Goal: Transaction & Acquisition: Download file/media

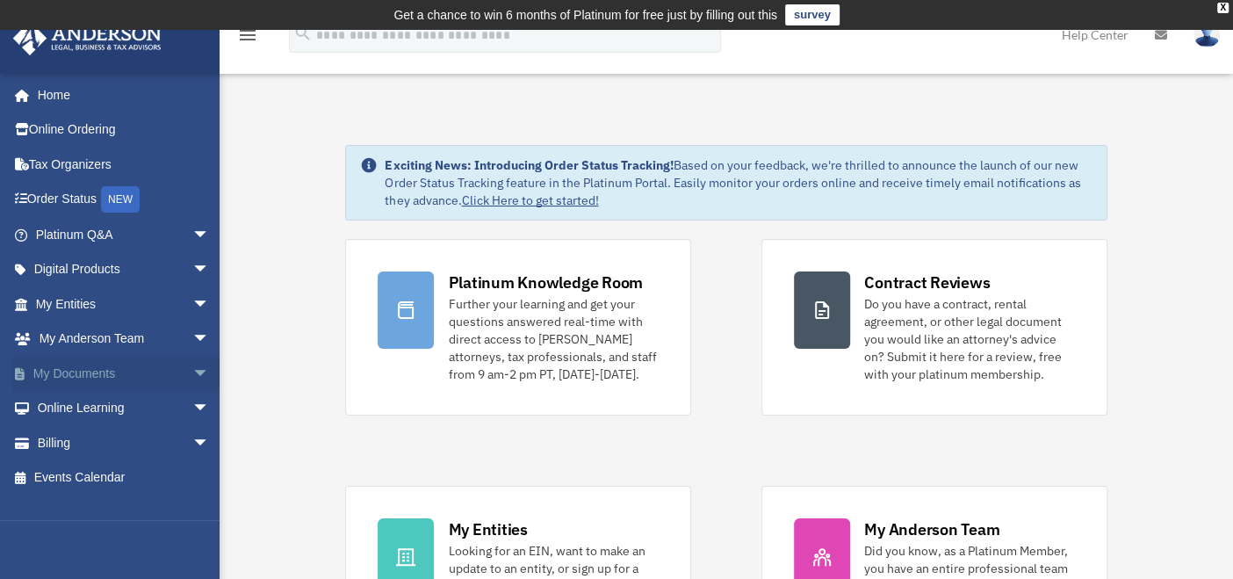
click at [192, 360] on span "arrow_drop_down" at bounding box center [209, 374] width 35 height 36
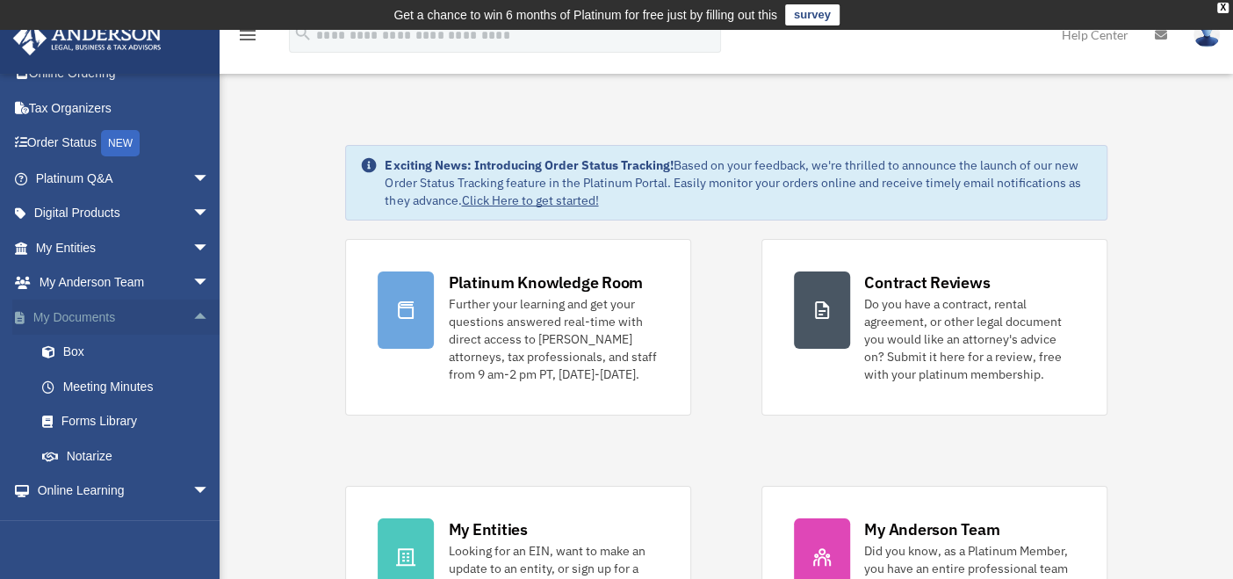
scroll to position [57, 0]
click at [85, 348] on link "Box" at bounding box center [131, 351] width 212 height 35
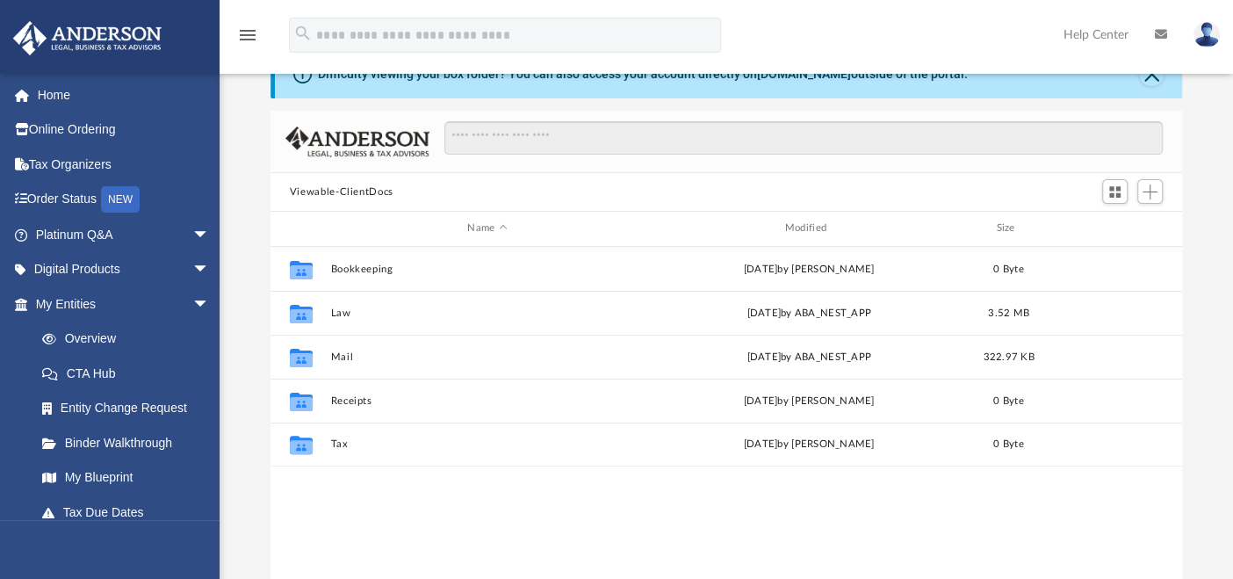
scroll to position [88, 0]
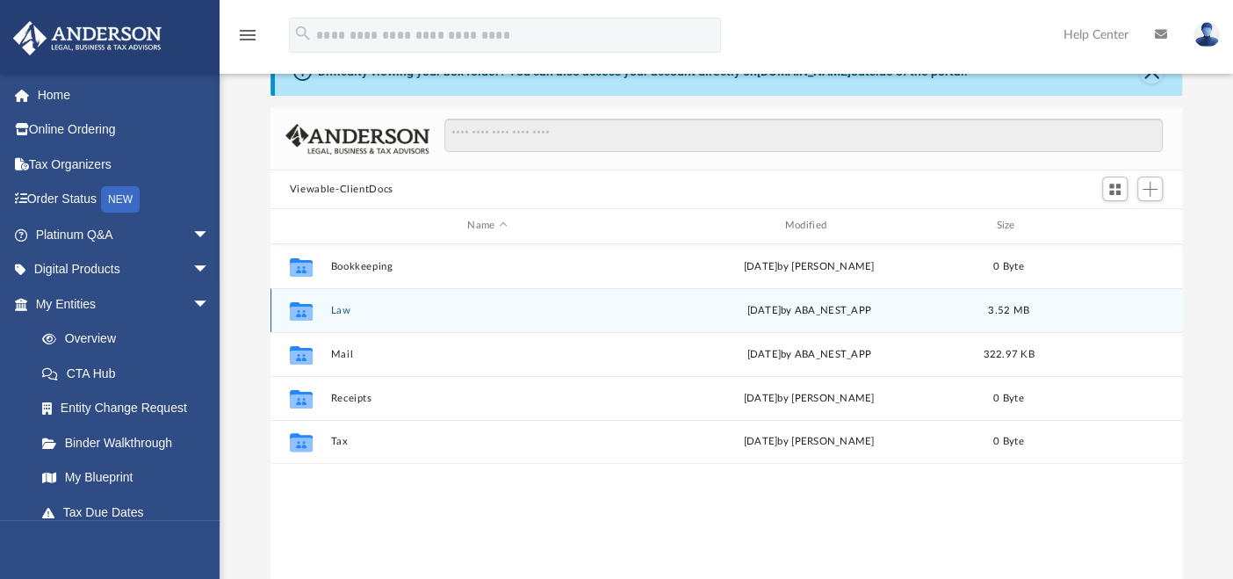
click at [362, 309] on button "Law" at bounding box center [487, 310] width 314 height 11
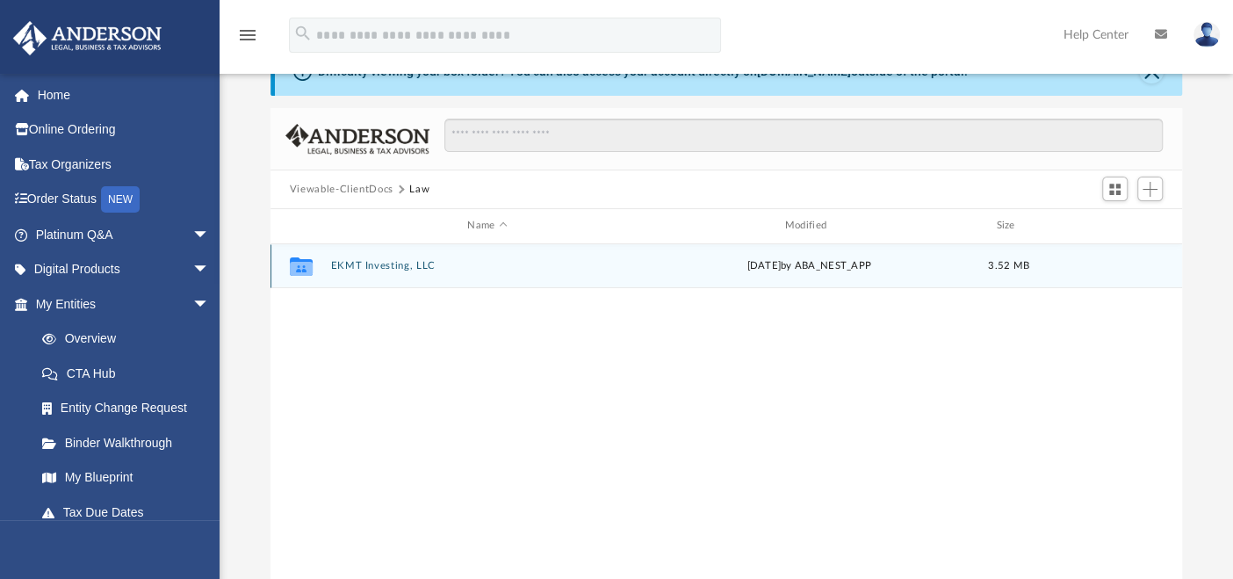
click at [393, 257] on div "Collaborated Folder EKMT Investing, LLC [DATE] by ABA_NEST_APP 3.52 MB" at bounding box center [727, 266] width 912 height 44
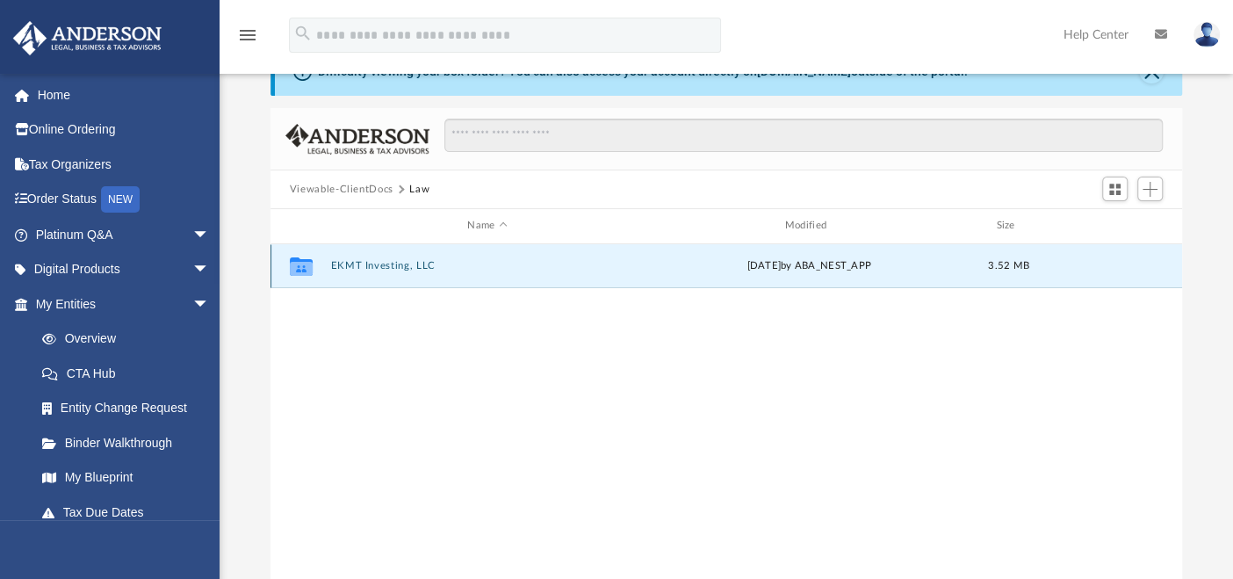
click at [378, 264] on button "EKMT Investing, LLC" at bounding box center [487, 265] width 314 height 11
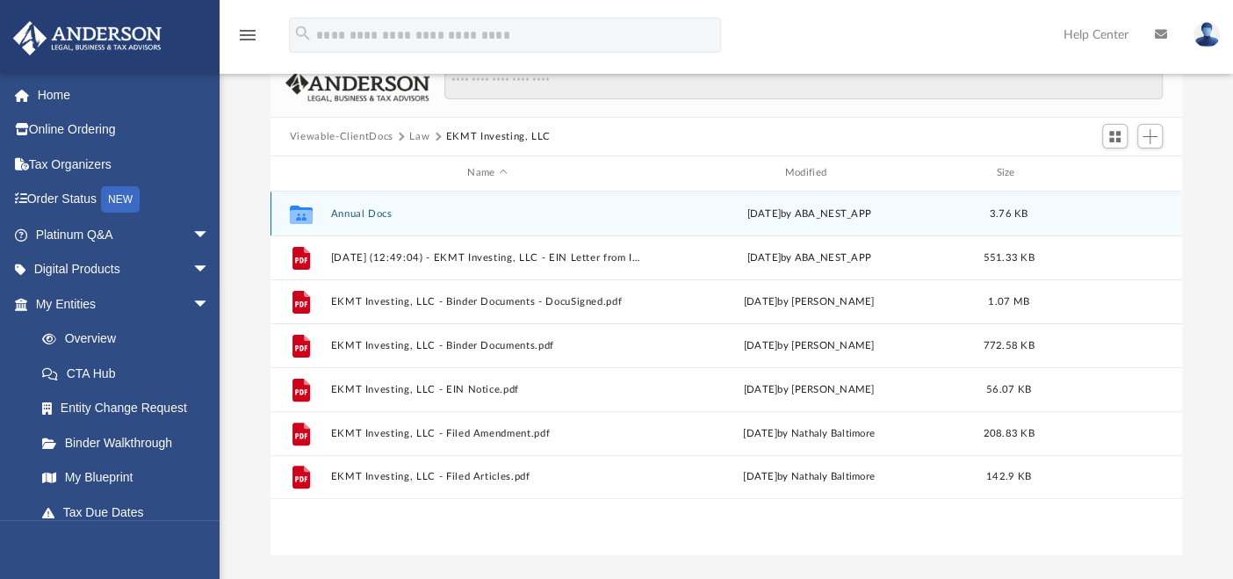
scroll to position [145, 0]
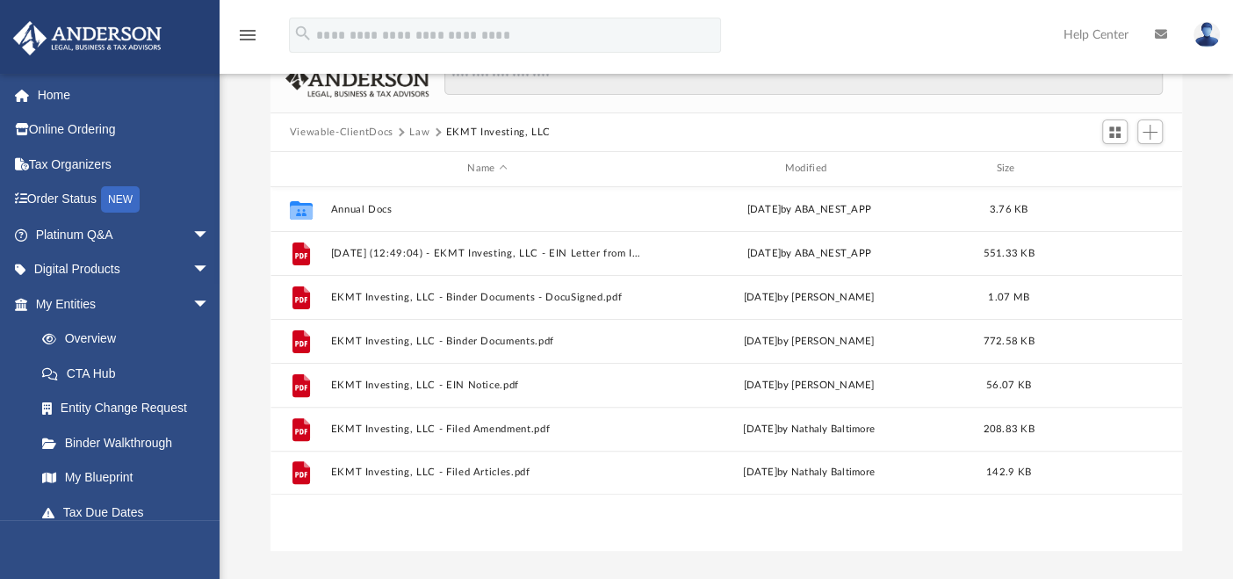
click at [418, 131] on button "Law" at bounding box center [419, 133] width 20 height 16
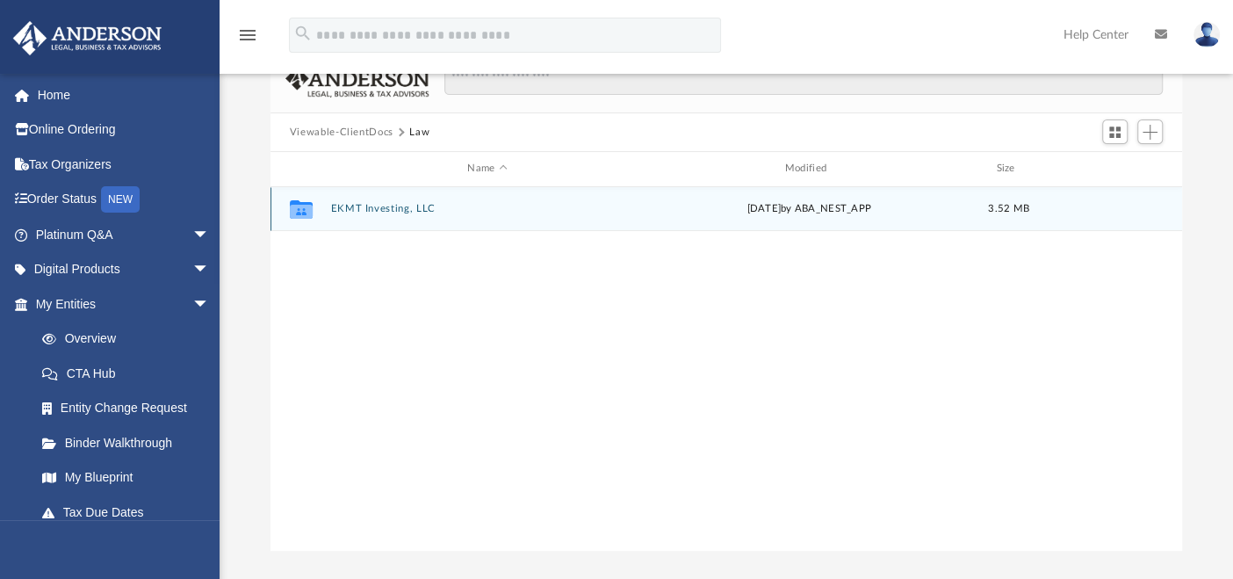
click at [399, 204] on button "EKMT Investing, LLC" at bounding box center [487, 208] width 314 height 11
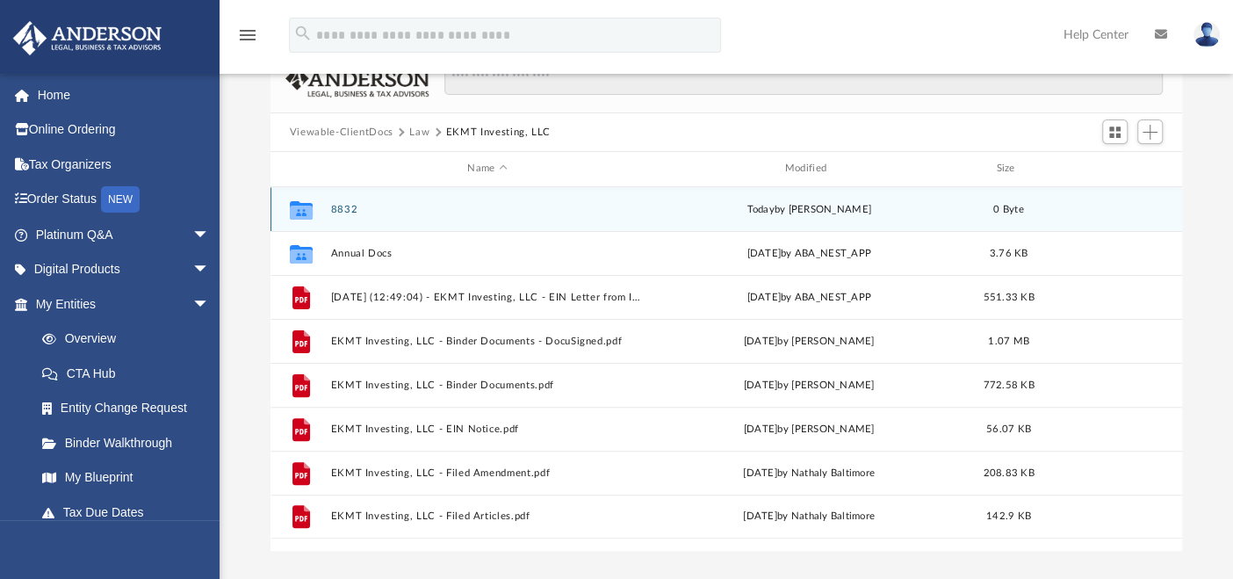
click at [351, 204] on button "8832" at bounding box center [487, 209] width 314 height 11
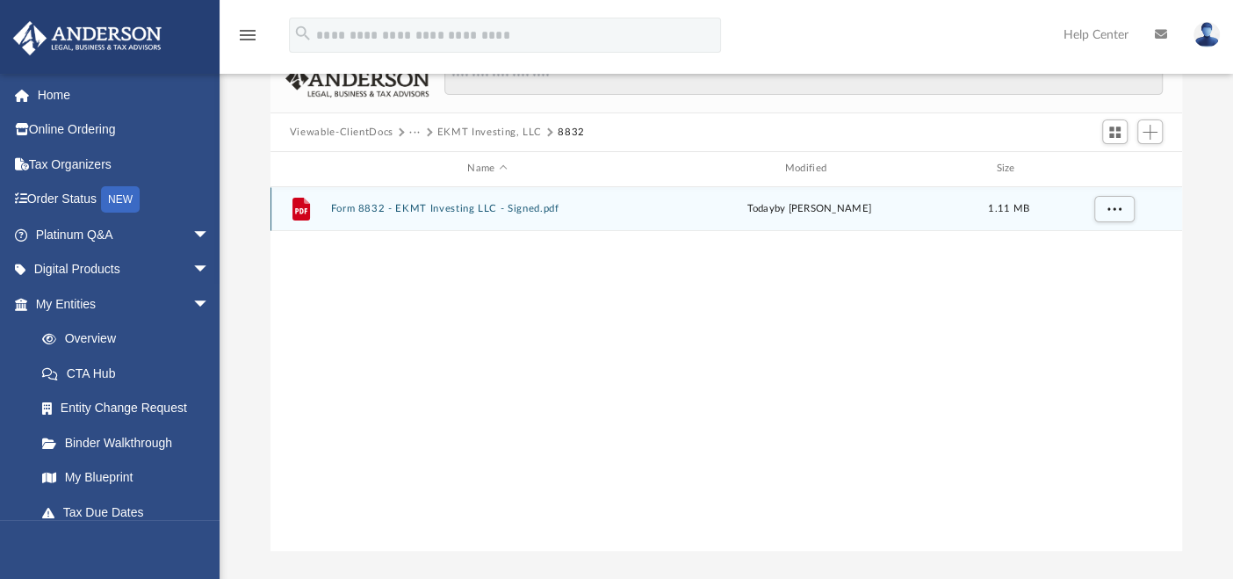
click at [439, 208] on button "Form 8832 - EKMT Investing LLC - Signed.pdf" at bounding box center [487, 208] width 314 height 11
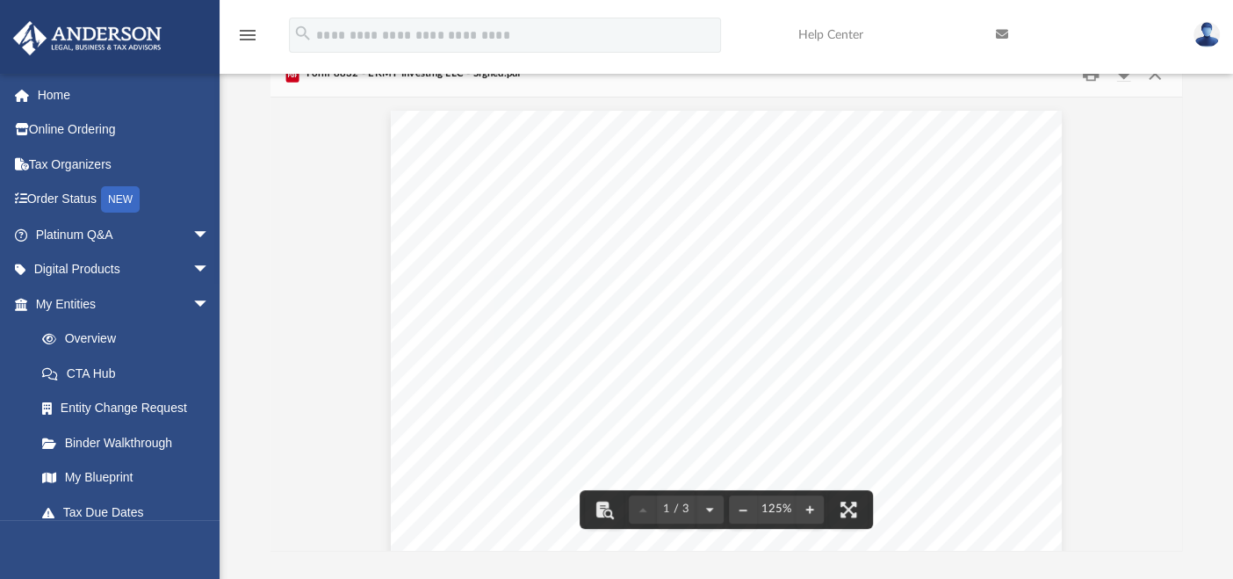
scroll to position [0, 0]
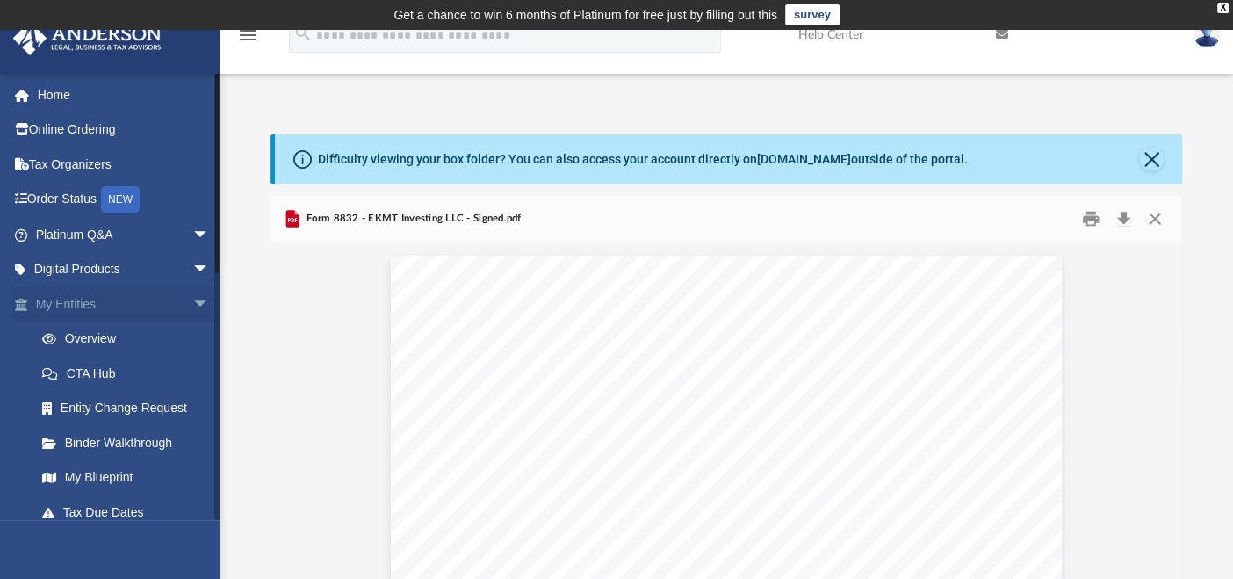
click at [162, 312] on link "My Entities arrow_drop_down" at bounding box center [124, 303] width 224 height 35
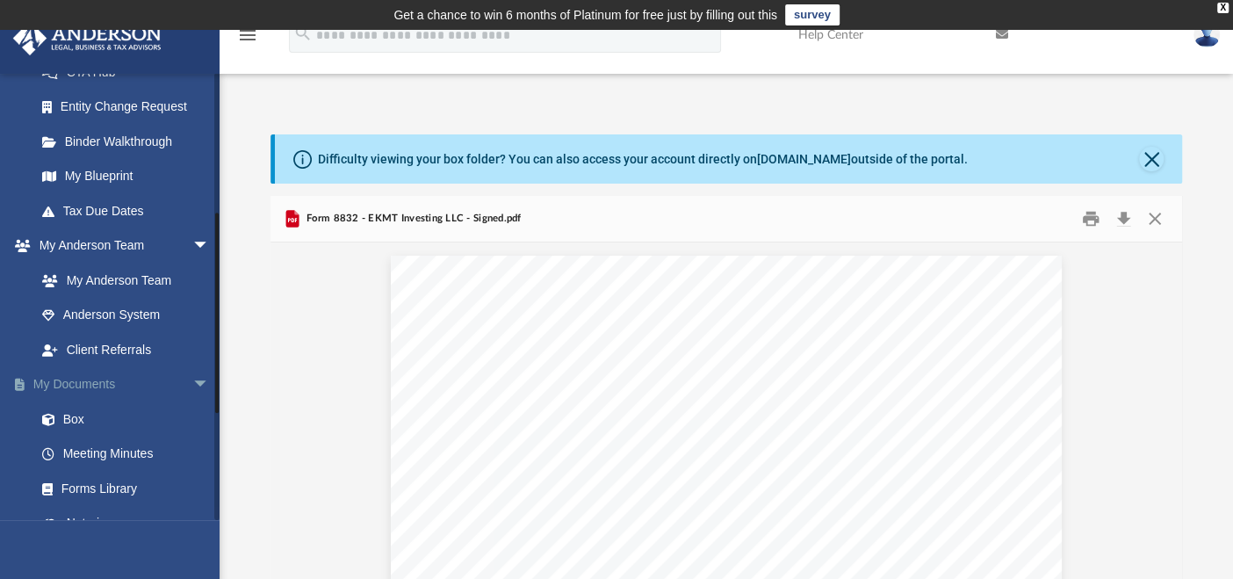
scroll to position [464, 0]
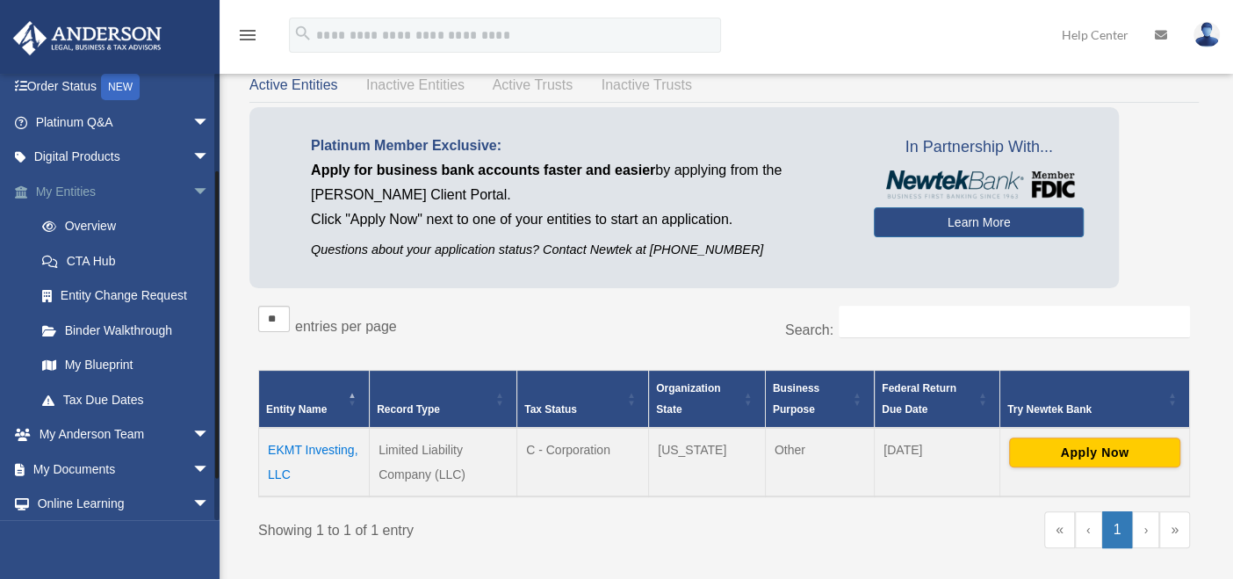
scroll to position [135, 0]
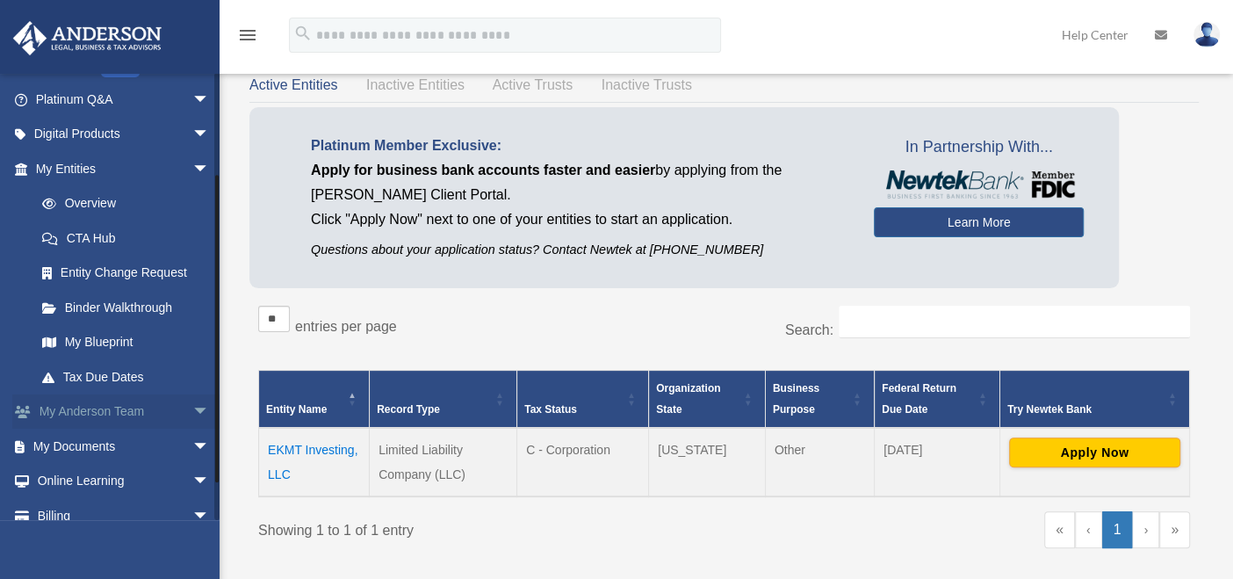
click at [192, 401] on span "arrow_drop_down" at bounding box center [209, 412] width 35 height 36
click at [192, 401] on span "arrow_drop_up" at bounding box center [209, 412] width 35 height 36
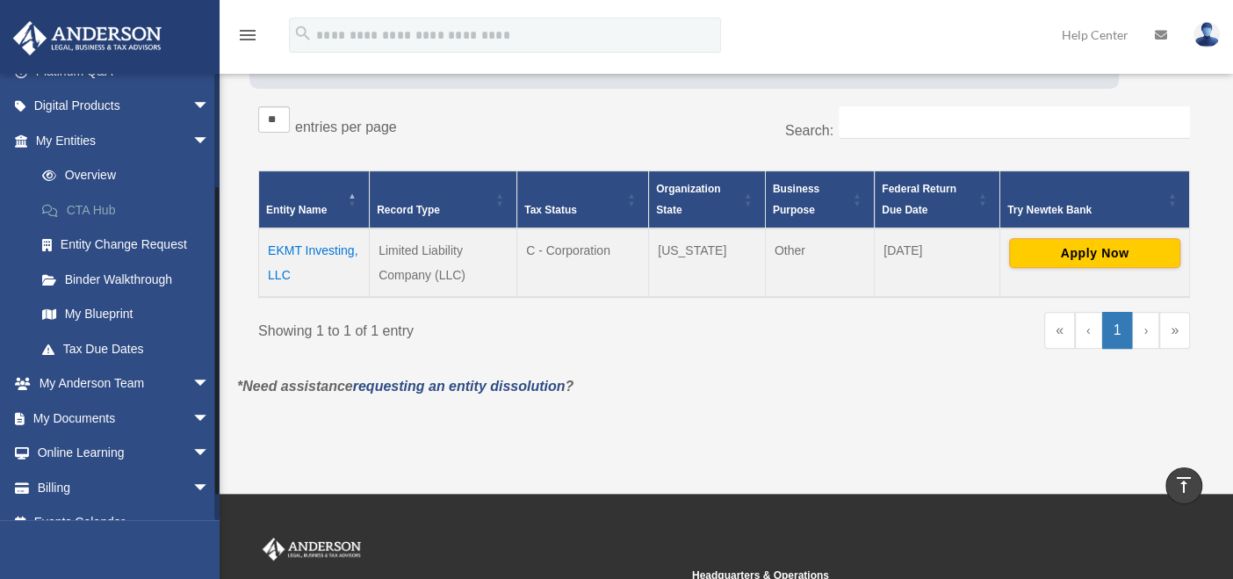
scroll to position [168, 0]
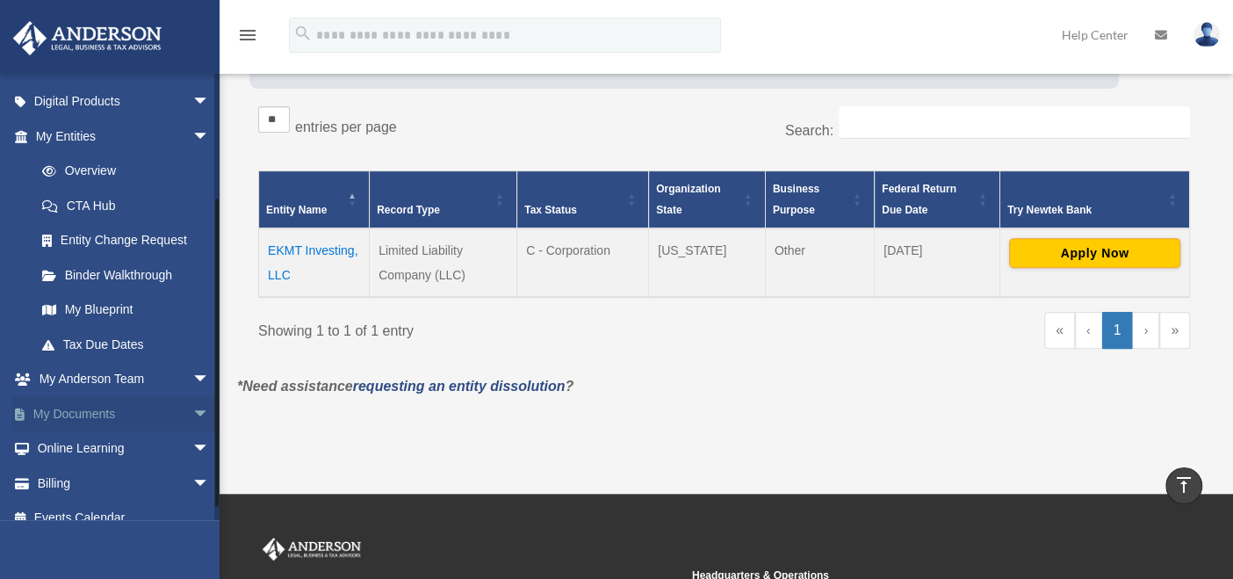
click at [192, 410] on span "arrow_drop_down" at bounding box center [209, 414] width 35 height 36
click at [115, 458] on link "Box" at bounding box center [131, 448] width 212 height 35
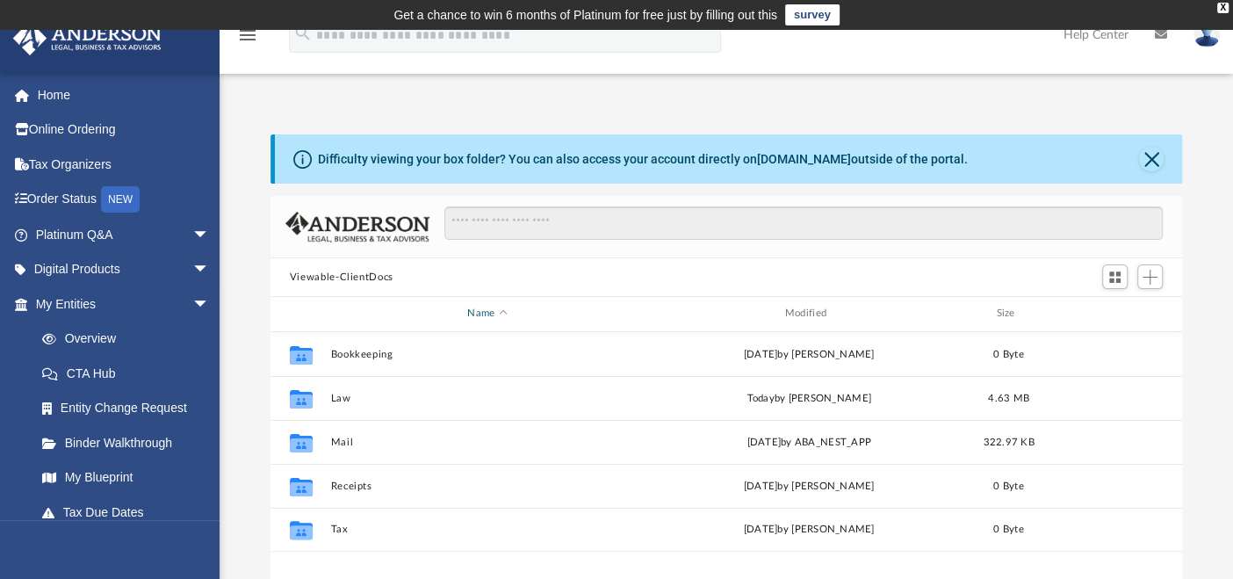
scroll to position [382, 896]
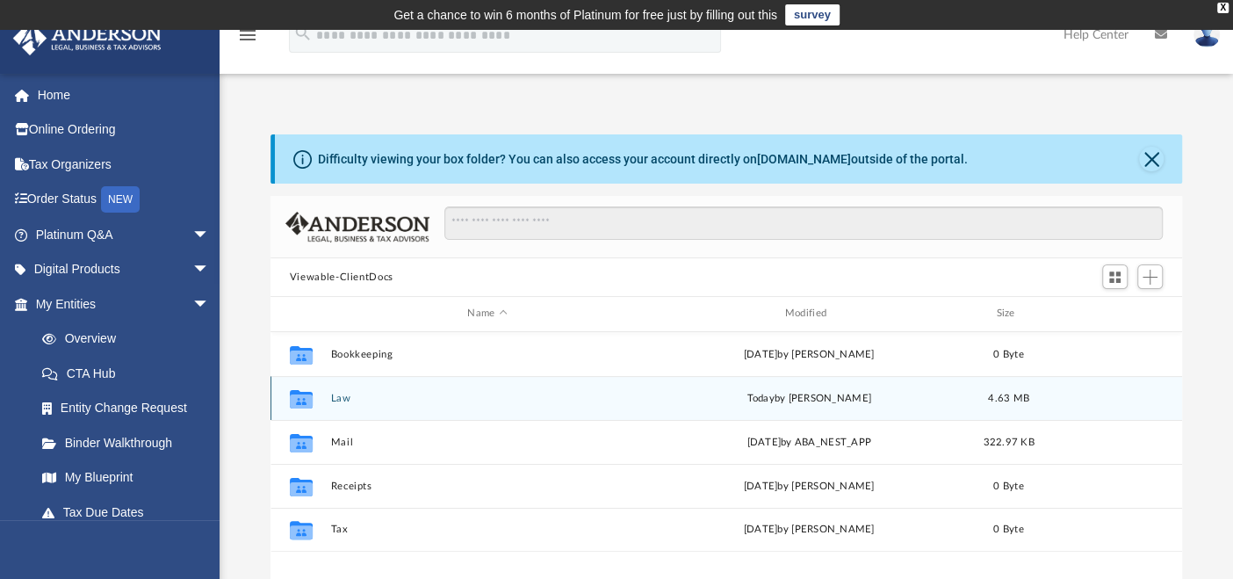
click at [319, 394] on div "Collaborated Folder" at bounding box center [300, 398] width 44 height 28
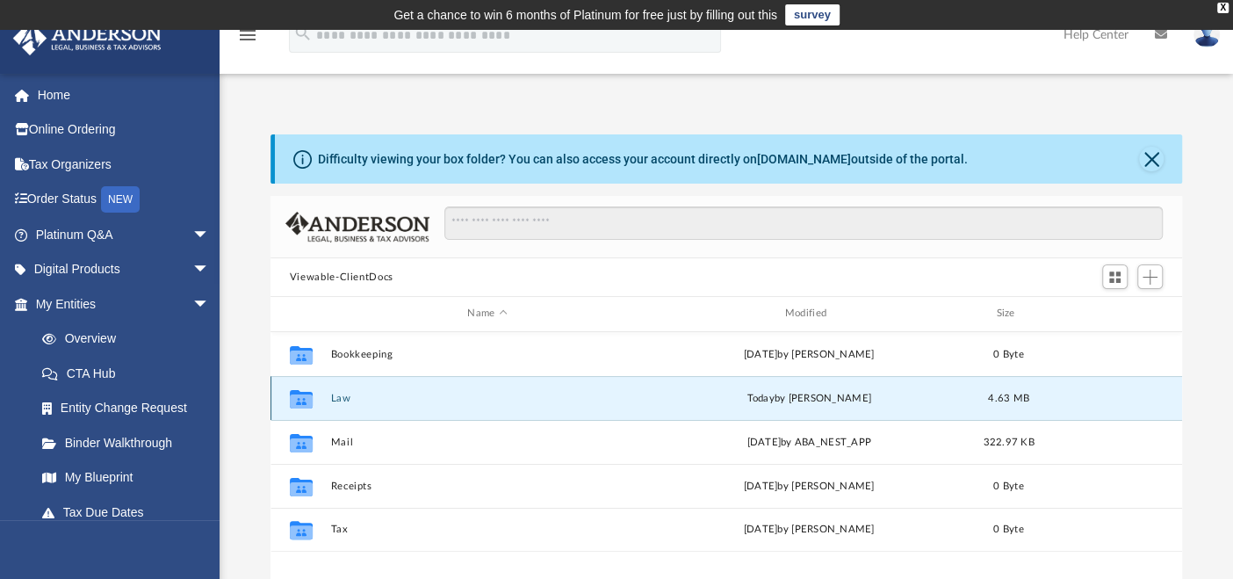
click at [332, 395] on button "Law" at bounding box center [487, 398] width 314 height 11
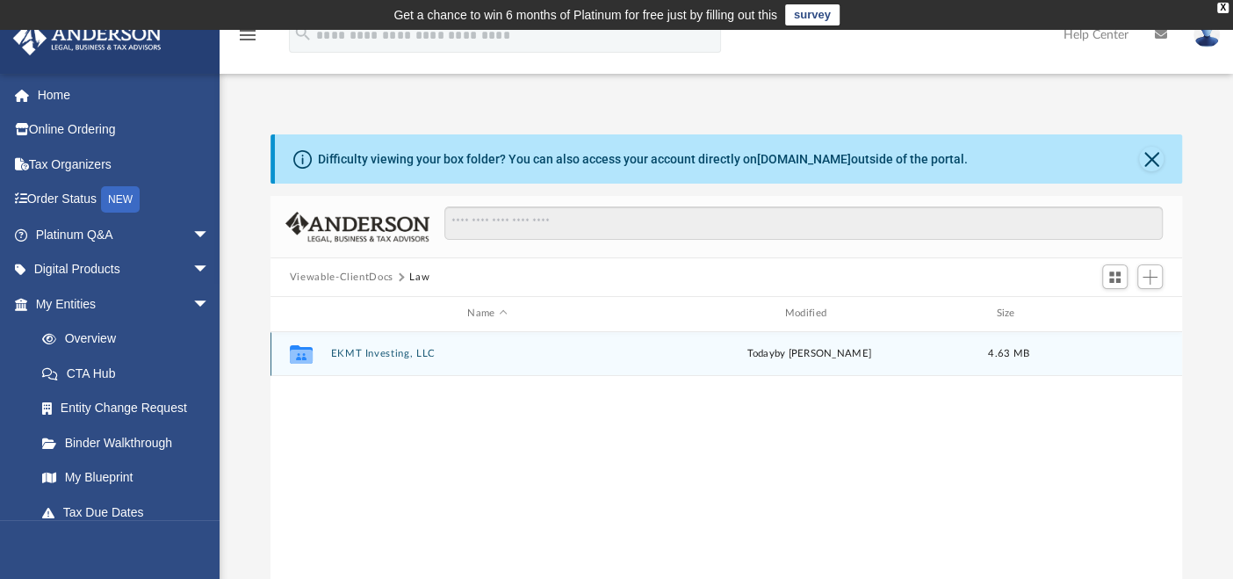
click at [356, 355] on button "EKMT Investing, LLC" at bounding box center [487, 353] width 314 height 11
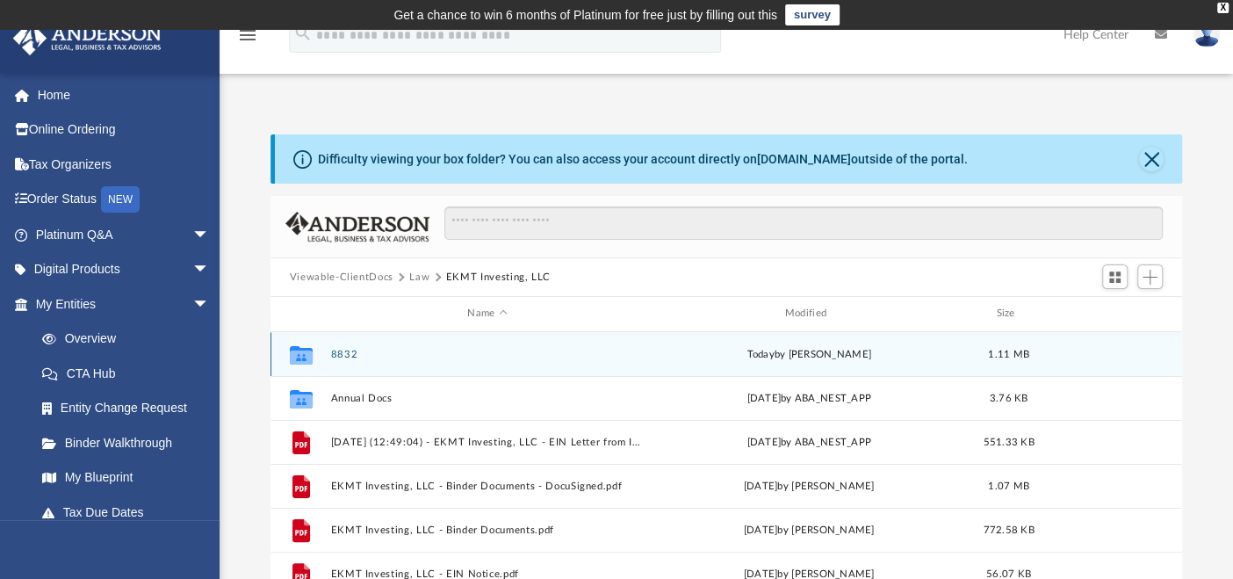
click at [358, 351] on button "8832" at bounding box center [487, 354] width 314 height 11
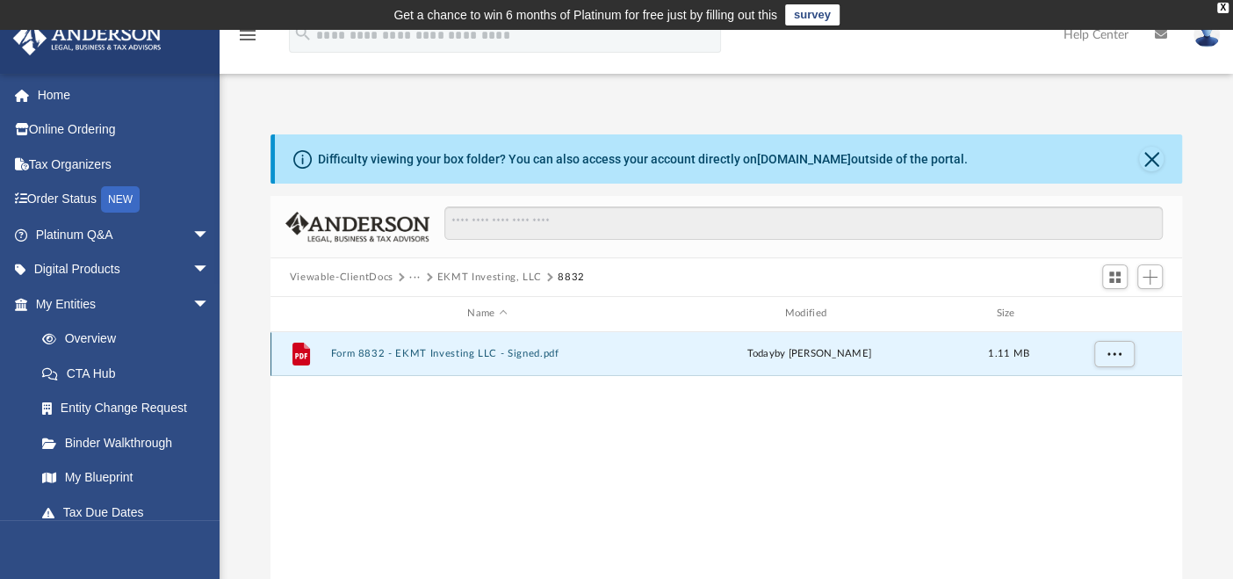
click at [409, 350] on button "Form 8832 - EKMT Investing LLC - Signed.pdf" at bounding box center [487, 353] width 314 height 11
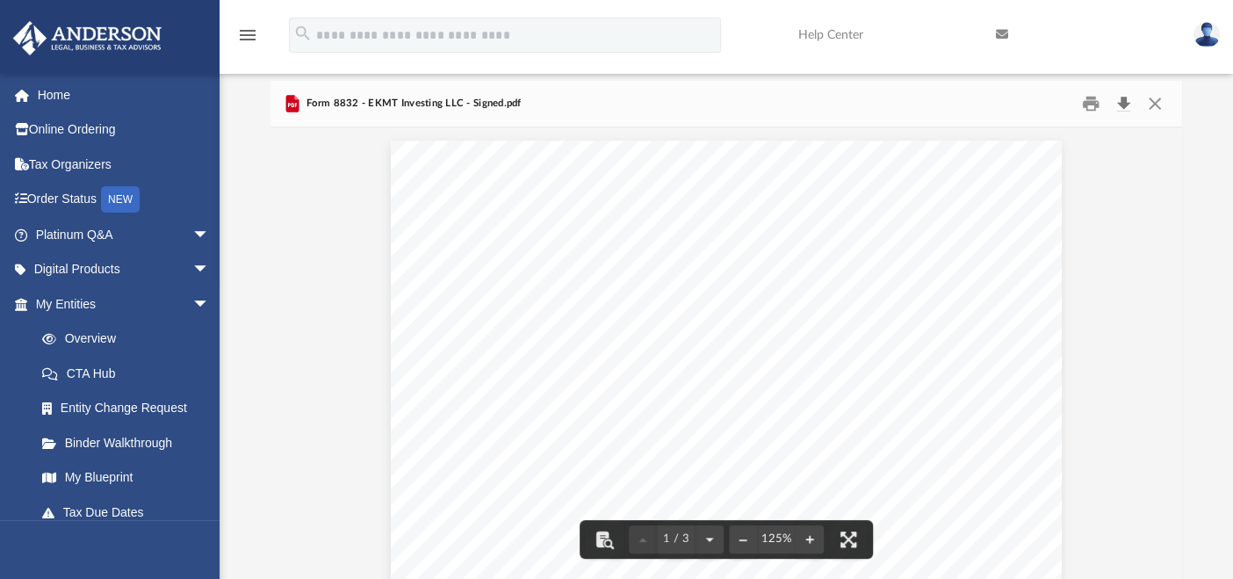
click at [1126, 98] on button "Download" at bounding box center [1124, 103] width 32 height 27
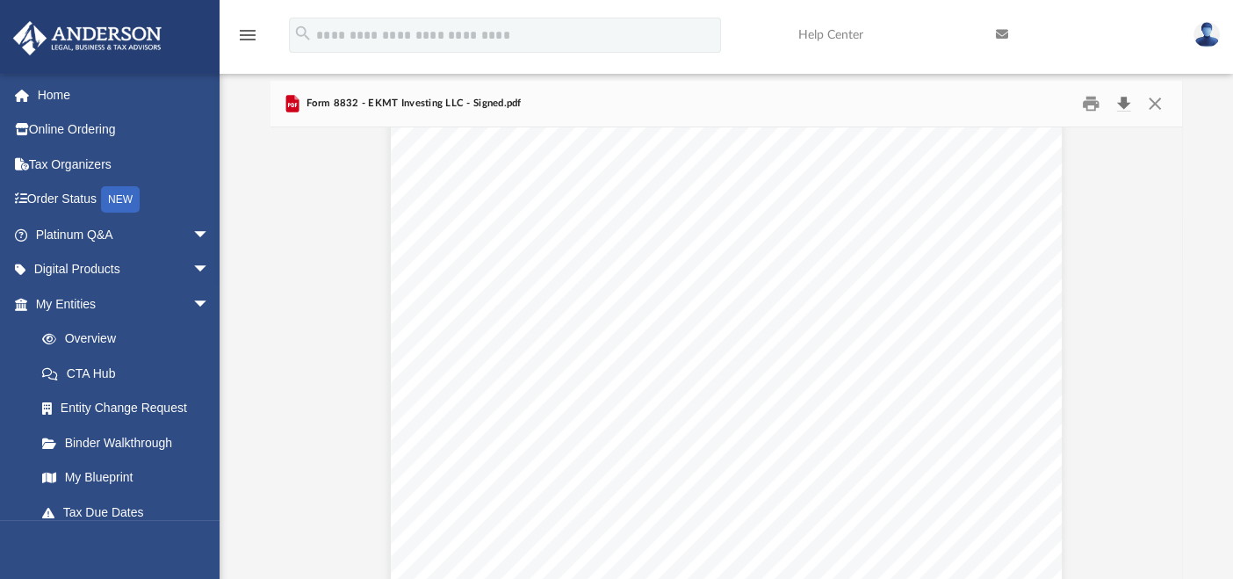
scroll to position [0, 0]
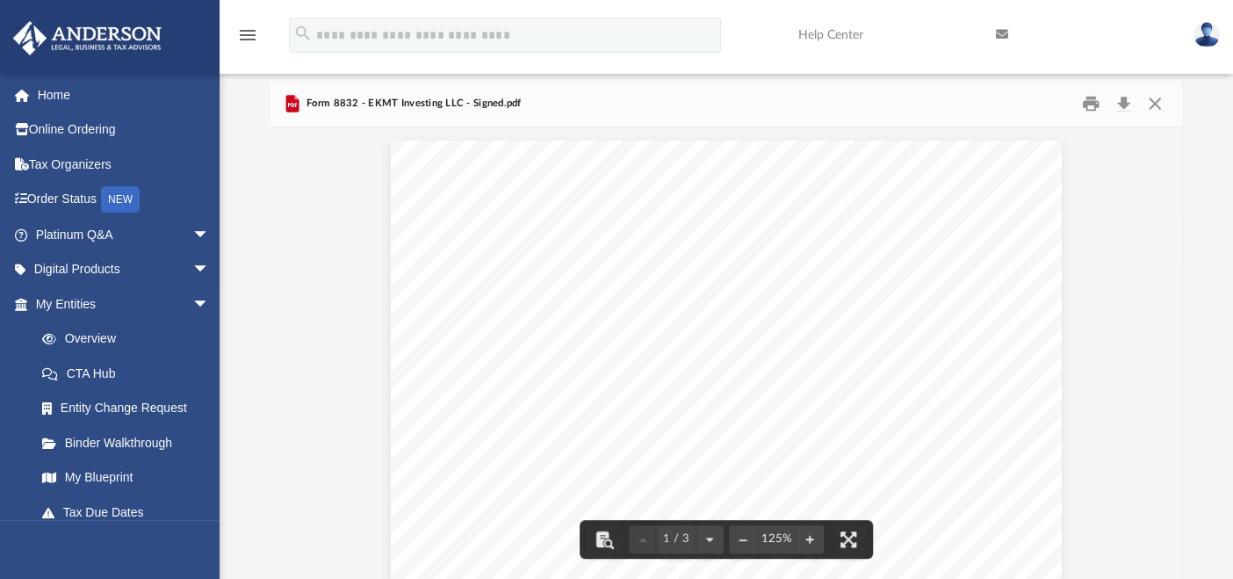
click at [630, 365] on div "For Paperwork Reduction Act Notice, see instructions. Cat. No. 22598R Form 8832…" at bounding box center [726, 589] width 670 height 896
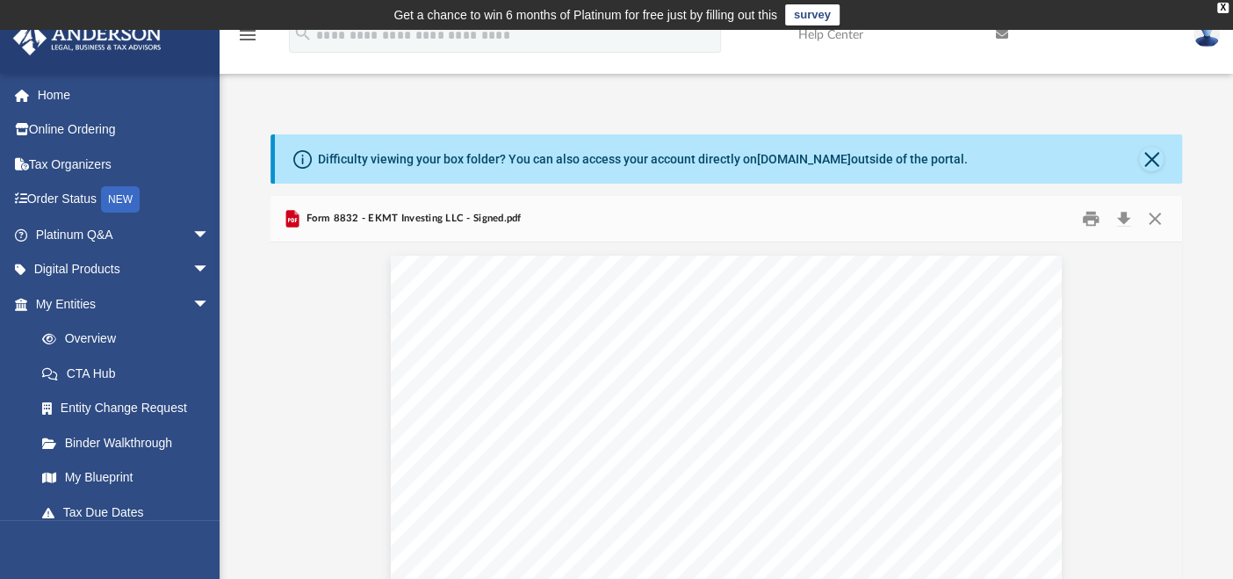
click at [1198, 42] on img at bounding box center [1207, 34] width 26 height 25
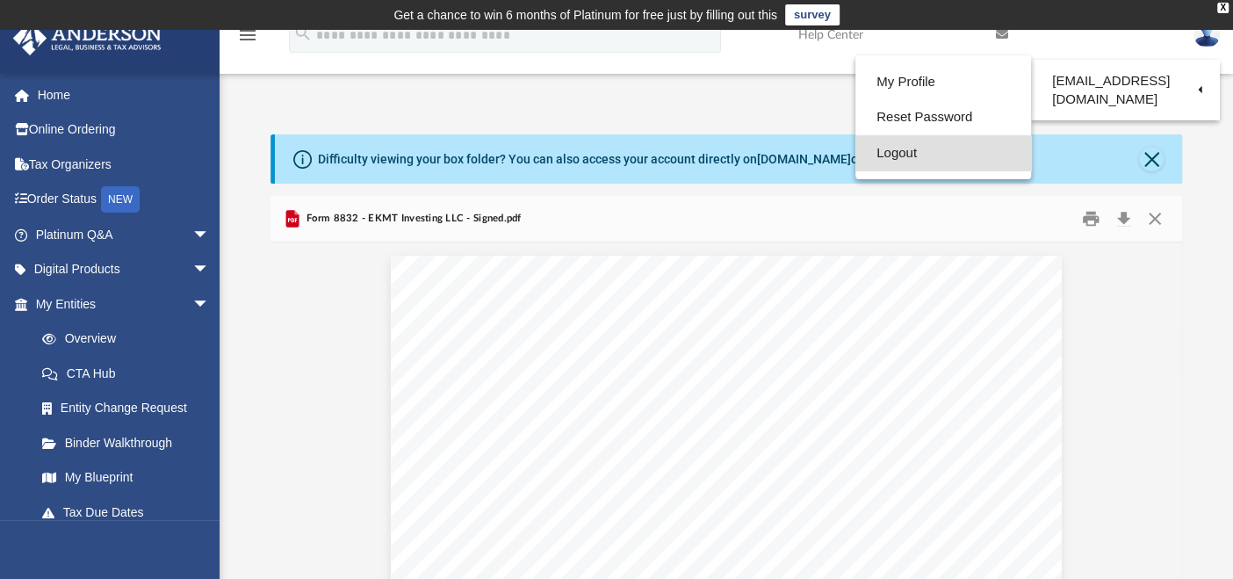
click at [923, 169] on link "Logout" at bounding box center [944, 153] width 176 height 36
